Goal: Find specific page/section

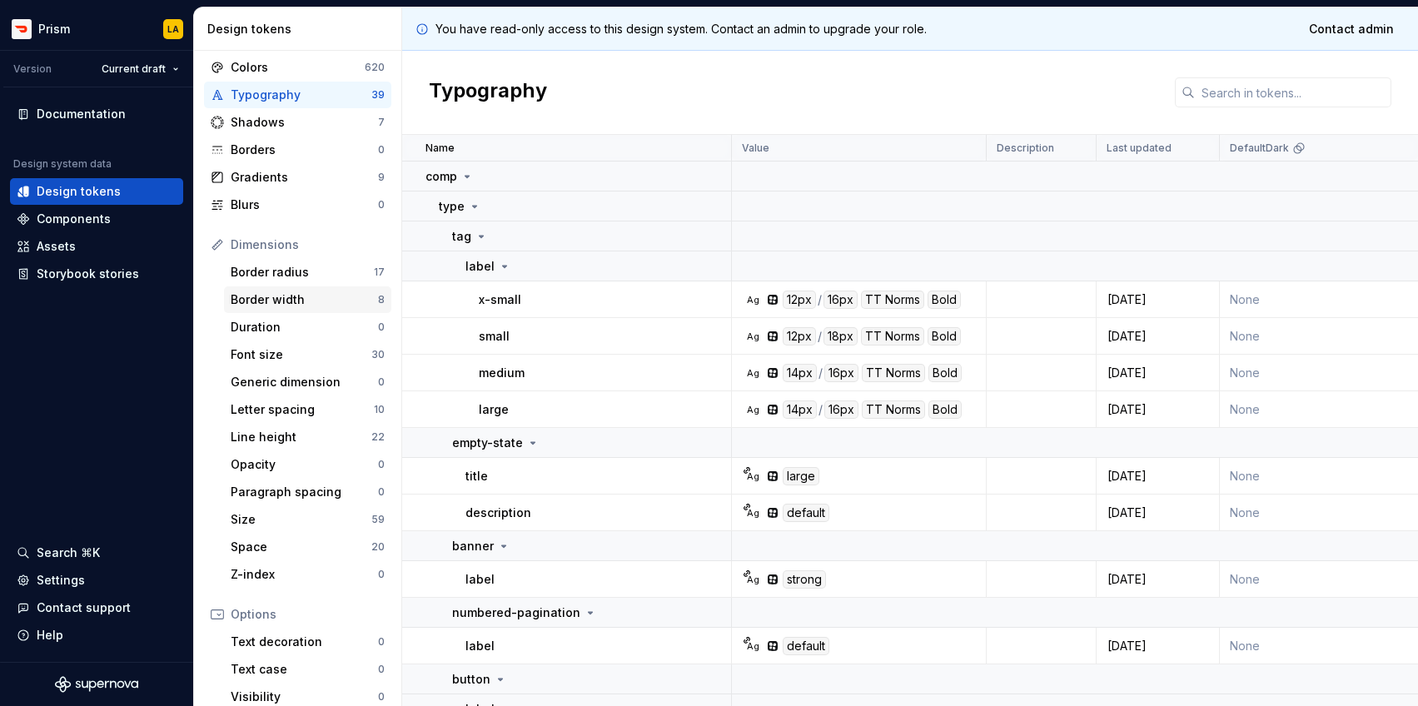
scroll to position [48, 0]
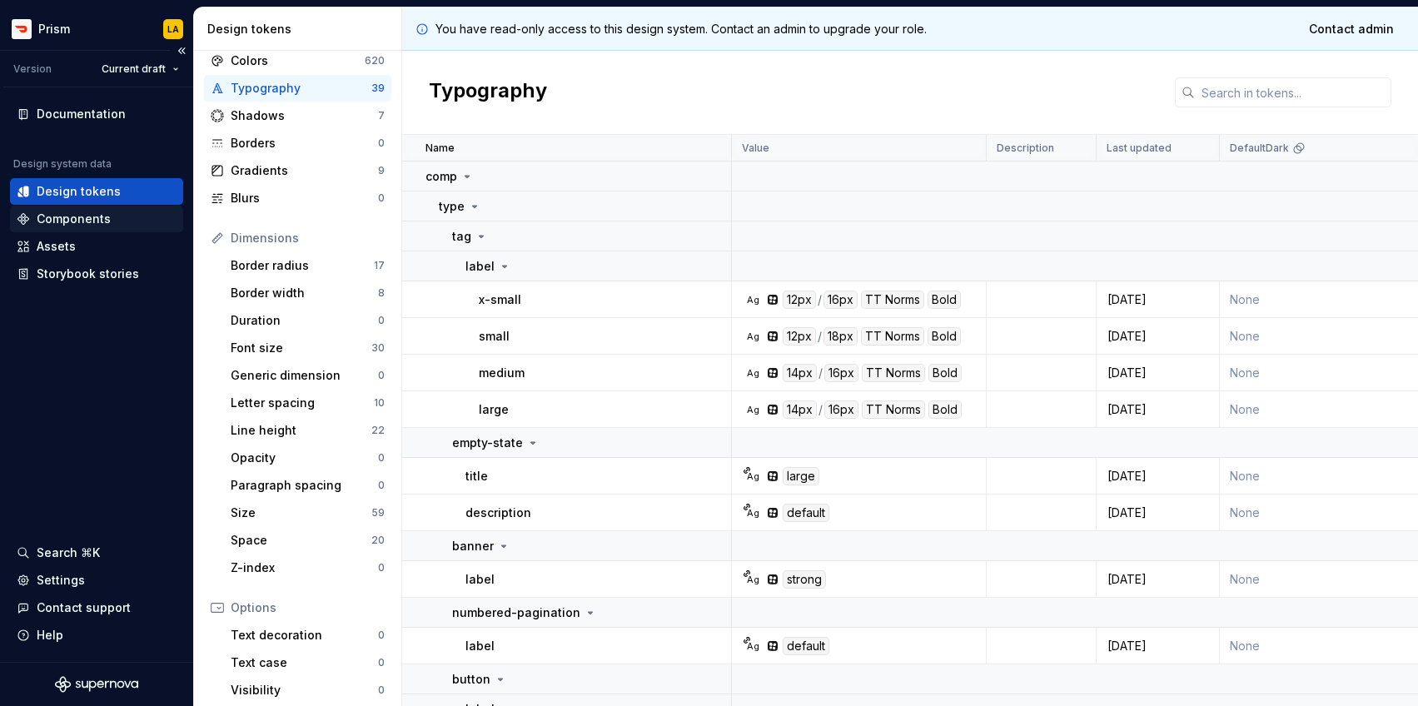
click at [132, 214] on div "Components" at bounding box center [97, 219] width 160 height 17
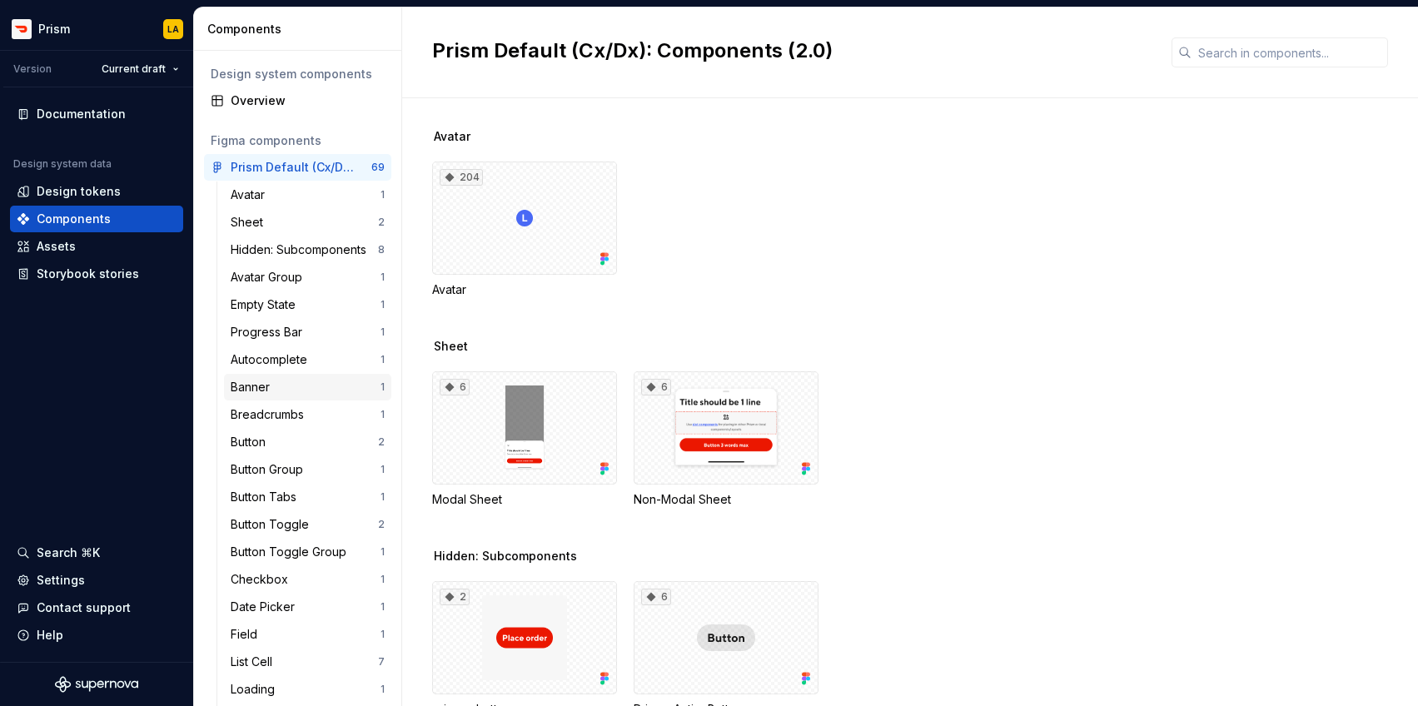
click at [299, 393] on div "Banner" at bounding box center [306, 387] width 150 height 17
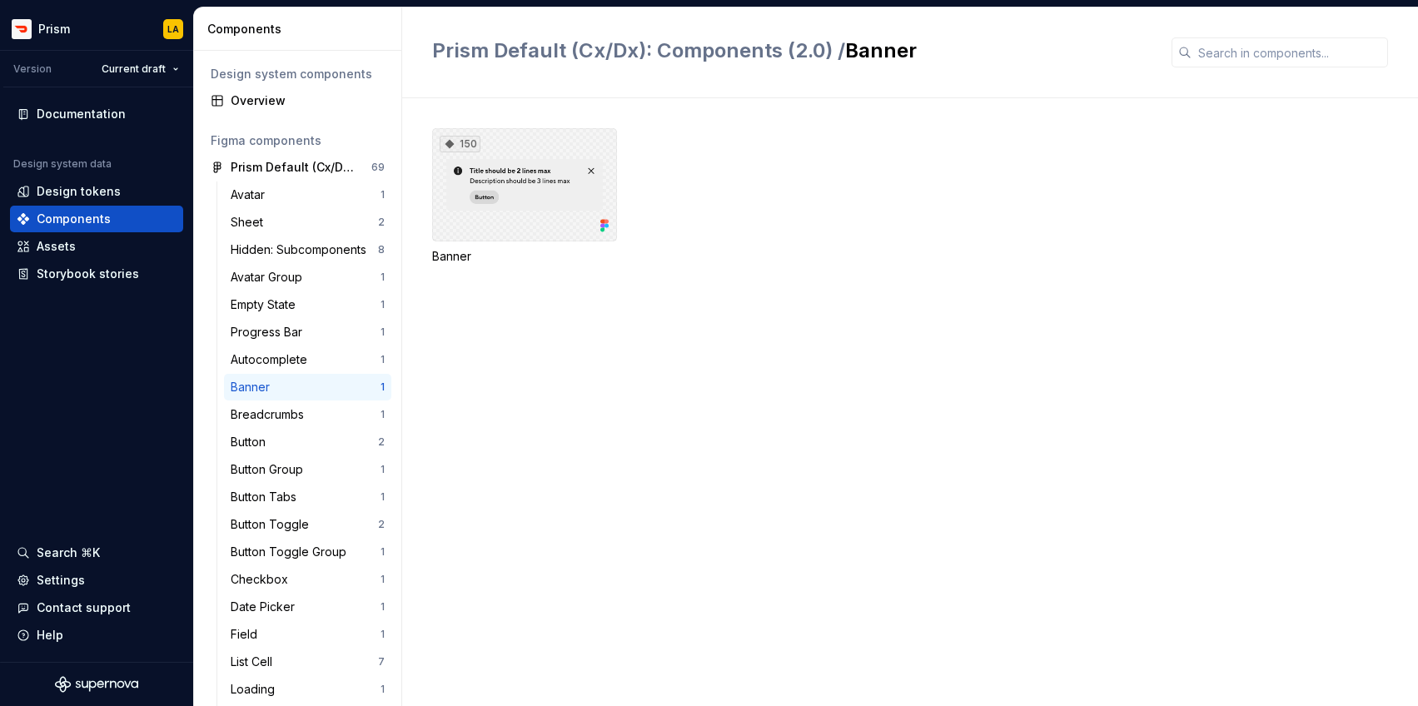
click at [542, 210] on div "150" at bounding box center [524, 184] width 185 height 113
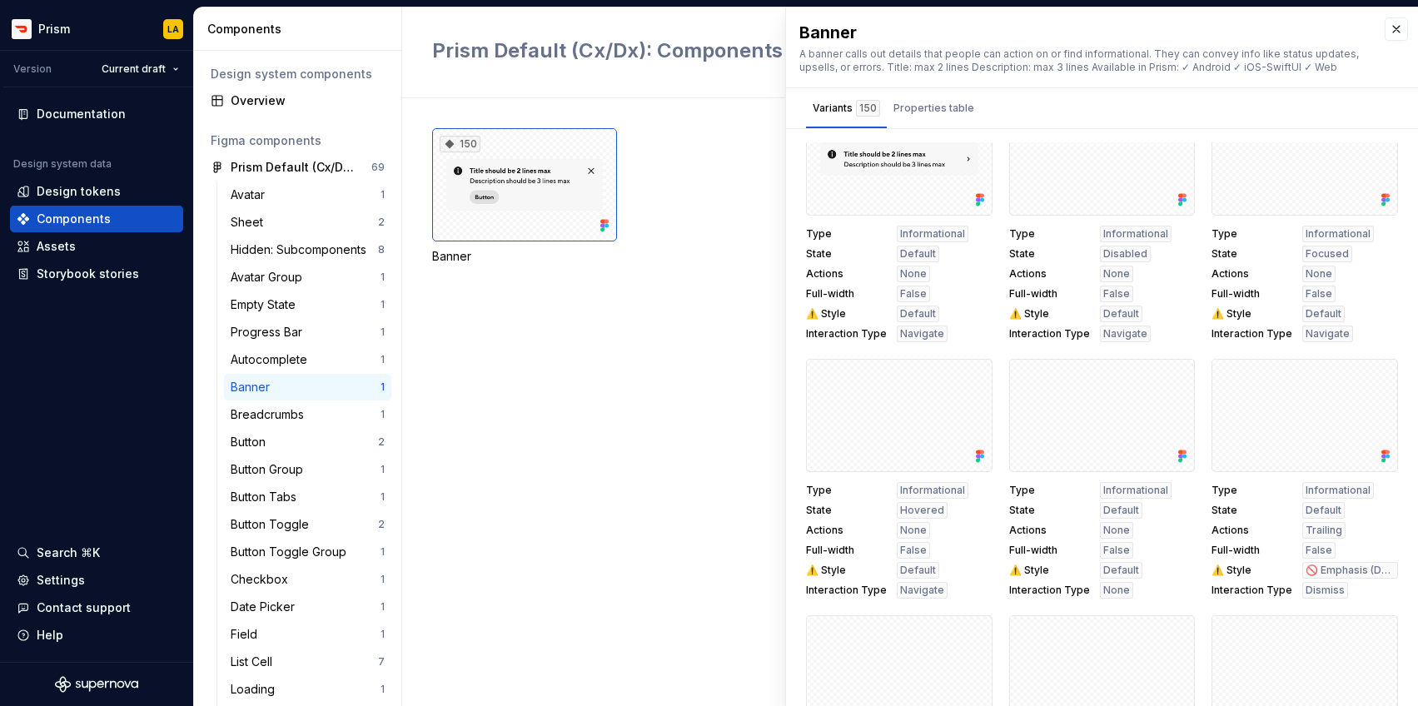
scroll to position [5691, 0]
